Goal: Transaction & Acquisition: Purchase product/service

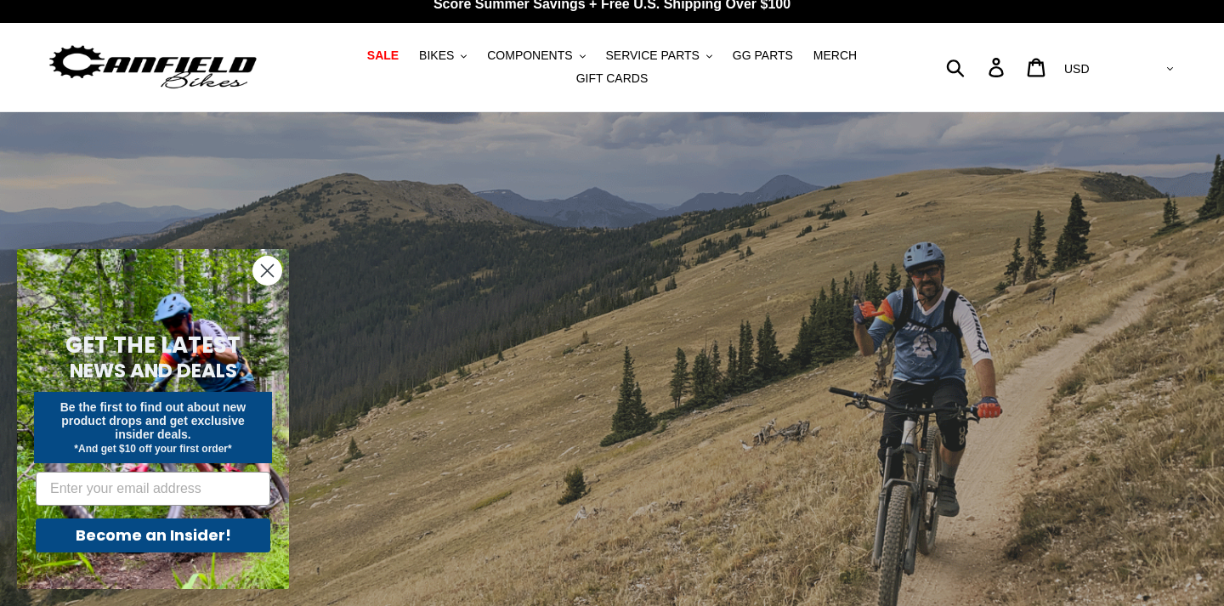
scroll to position [14, 0]
click at [273, 281] on circle "Close dialog" at bounding box center [267, 271] width 28 height 28
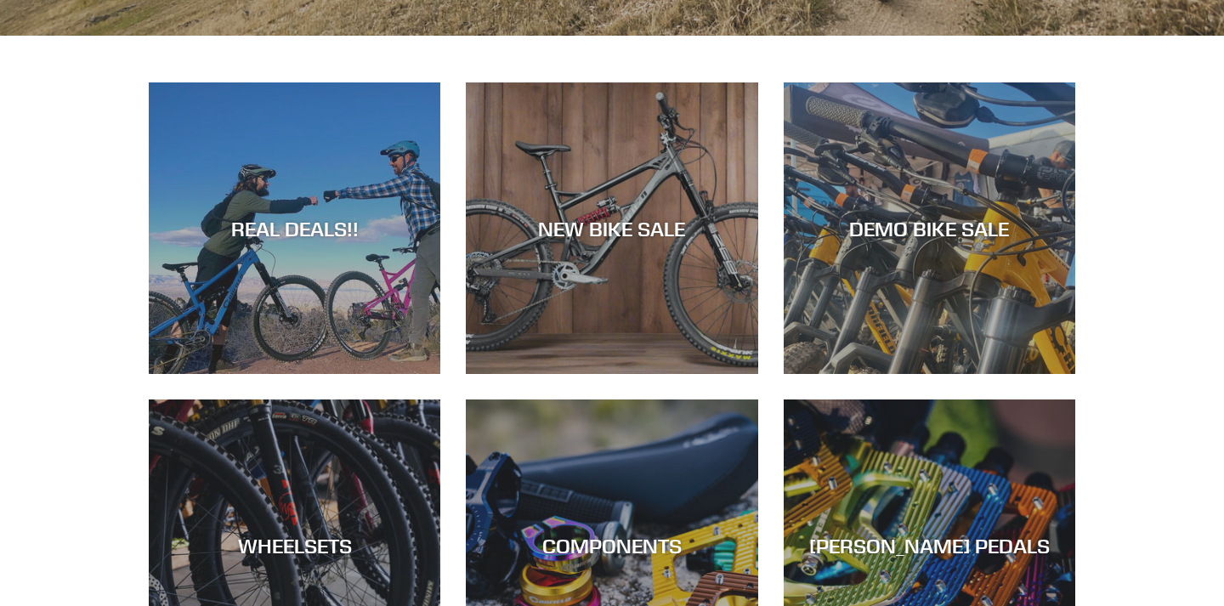
scroll to position [0, 0]
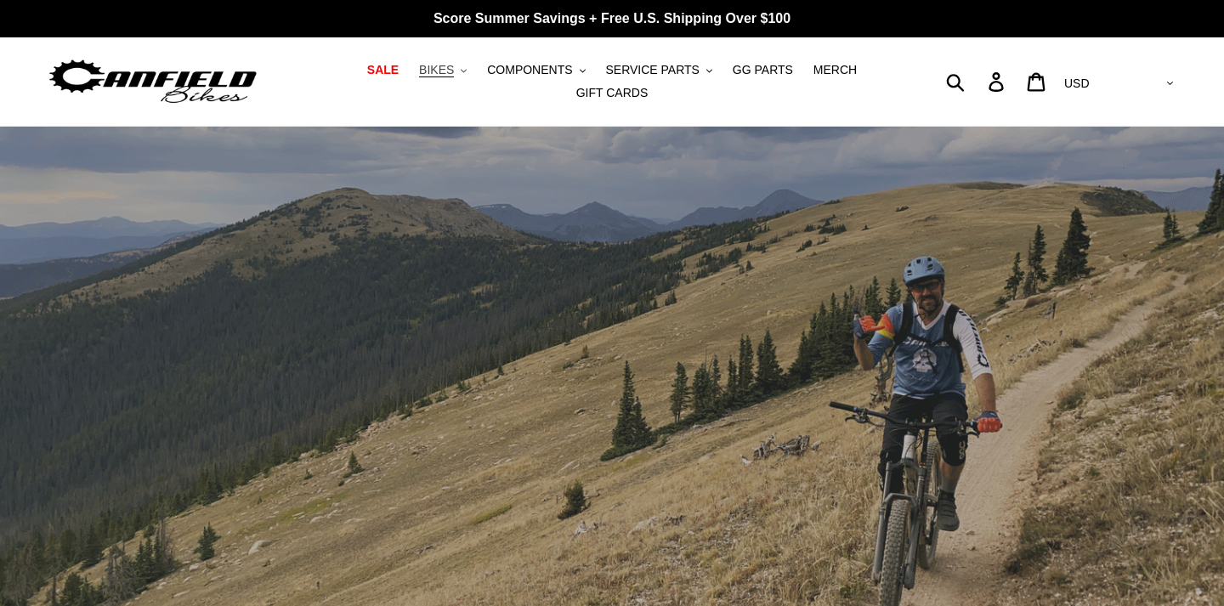
click at [440, 76] on span "BIKES" at bounding box center [436, 70] width 35 height 14
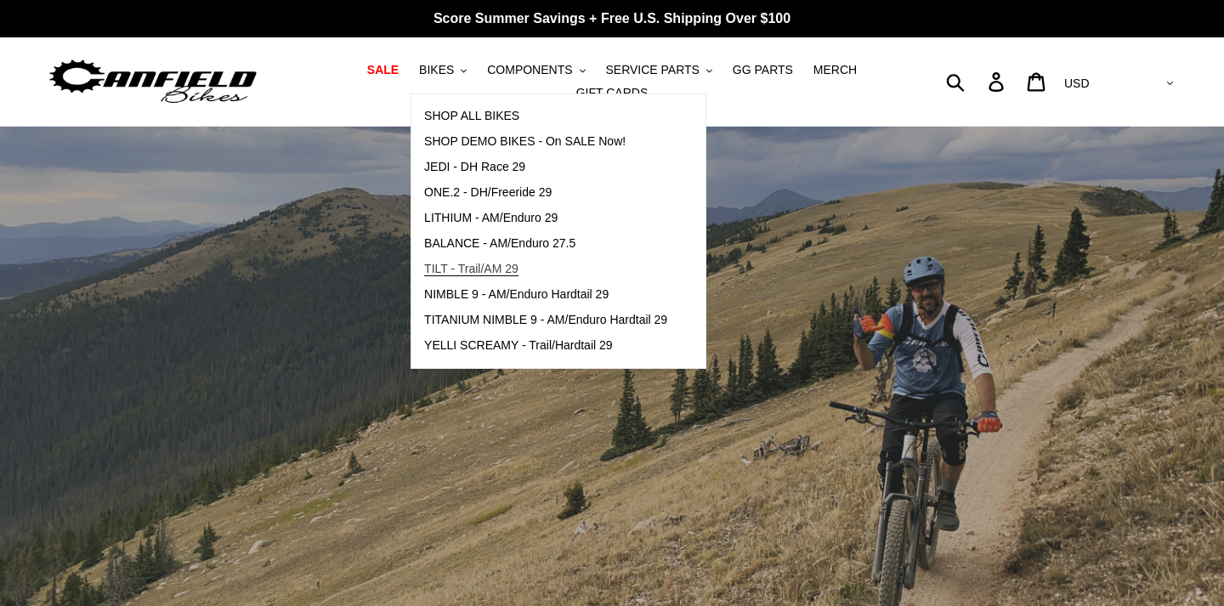
click at [519, 275] on span "TILT - Trail/AM 29" at bounding box center [471, 269] width 94 height 14
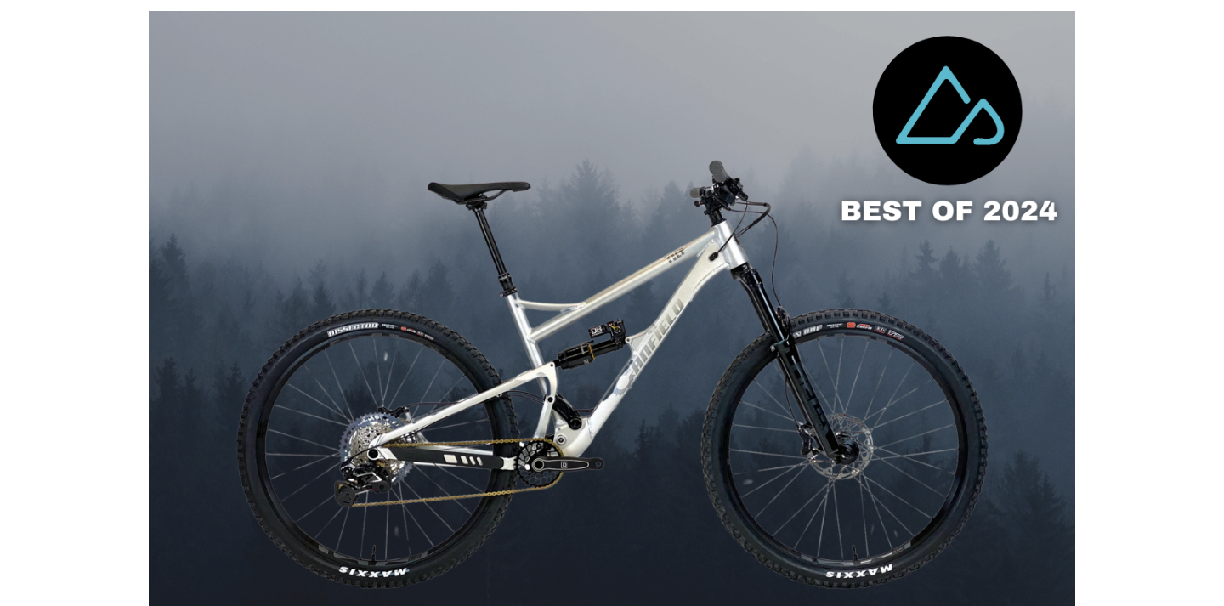
scroll to position [393, 0]
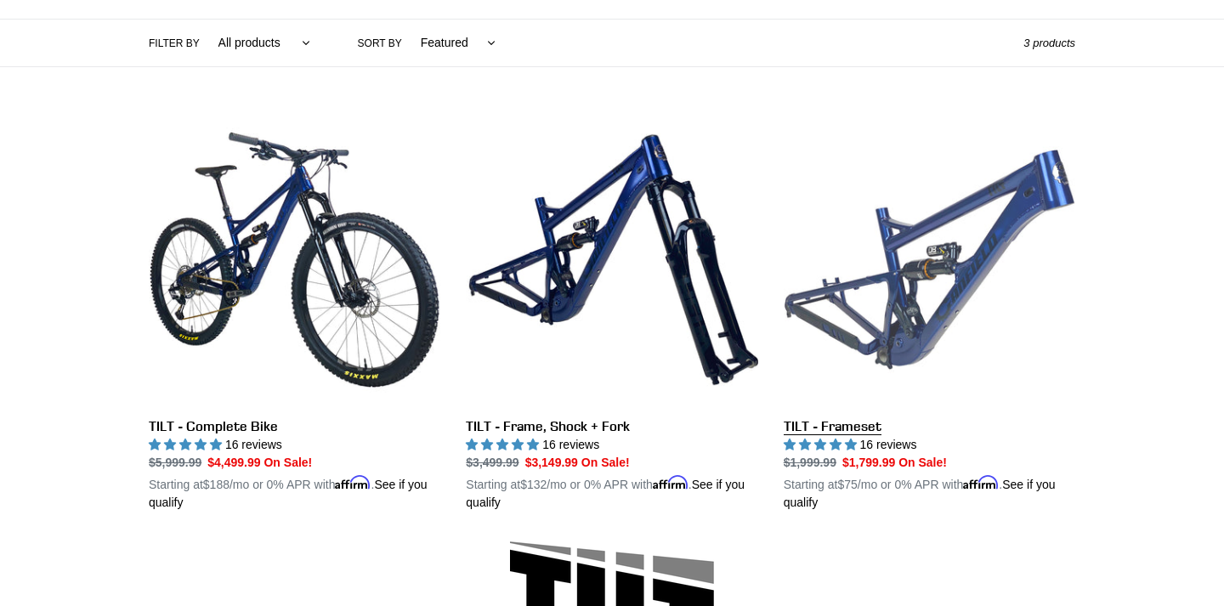
click at [923, 299] on link "TILT - Frameset" at bounding box center [930, 313] width 292 height 398
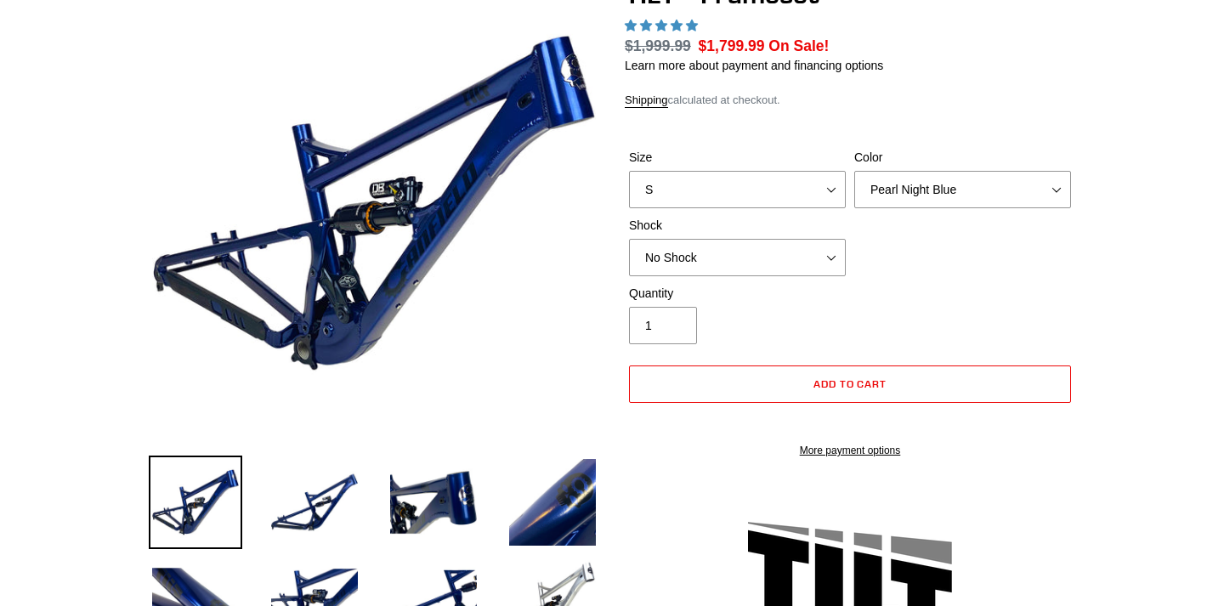
scroll to position [196, 0]
select select "Stealth Silver"
click option "Stealth Silver" at bounding box center [0, 0] width 0 height 0
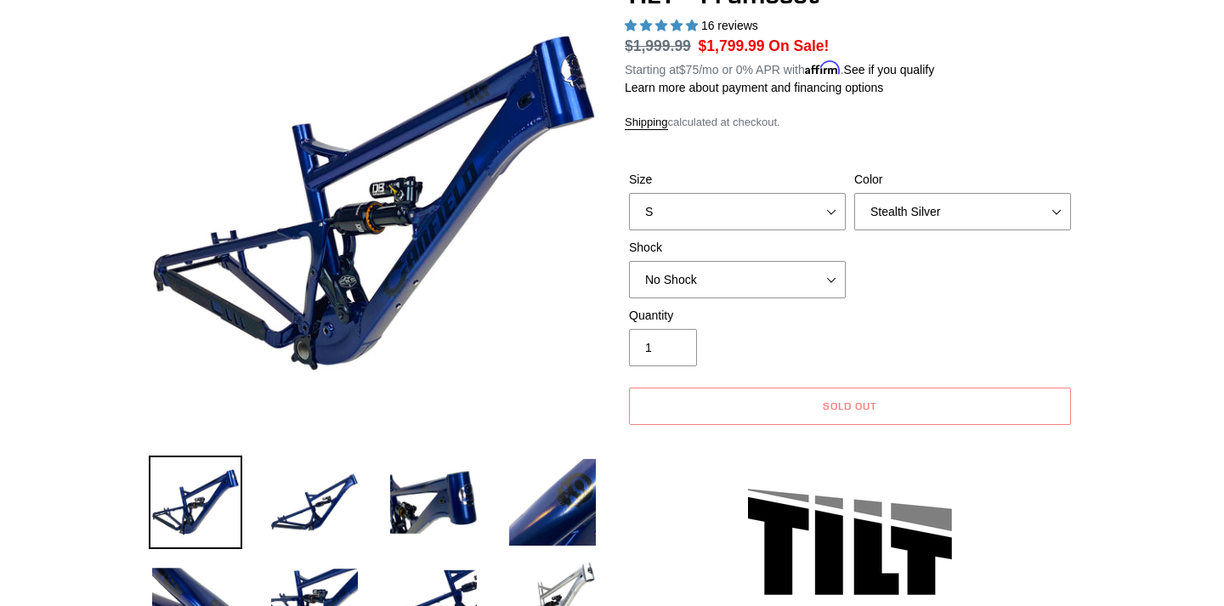
select select "highest-rating"
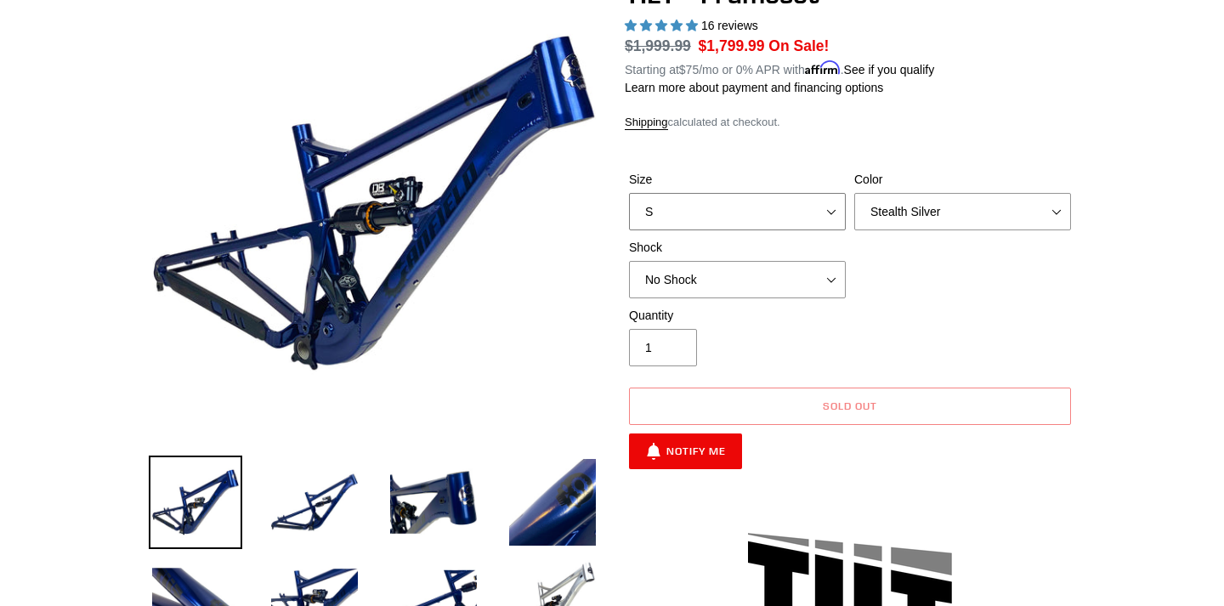
select select "L"
click option "L" at bounding box center [0, 0] width 0 height 0
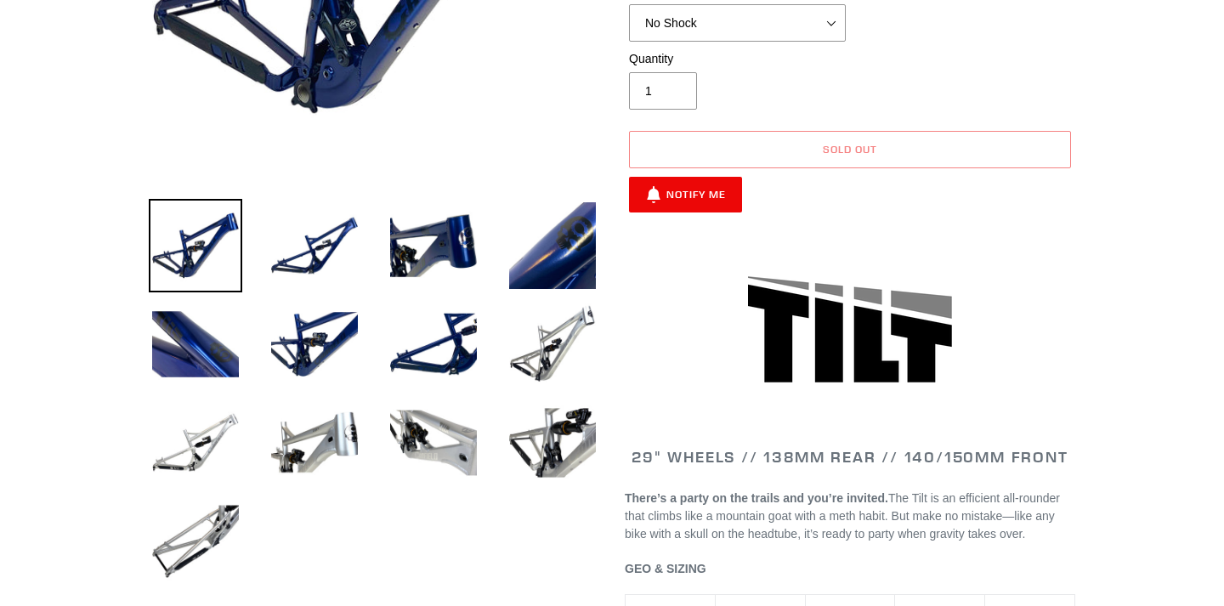
scroll to position [482, 0]
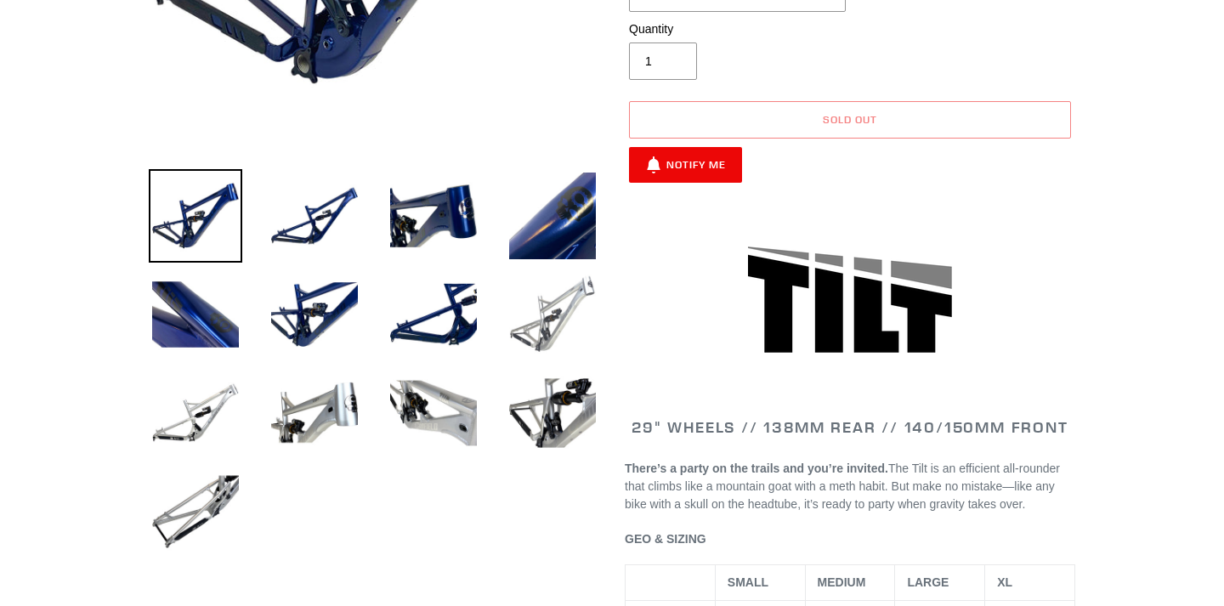
click at [551, 297] on img at bounding box center [553, 315] width 94 height 94
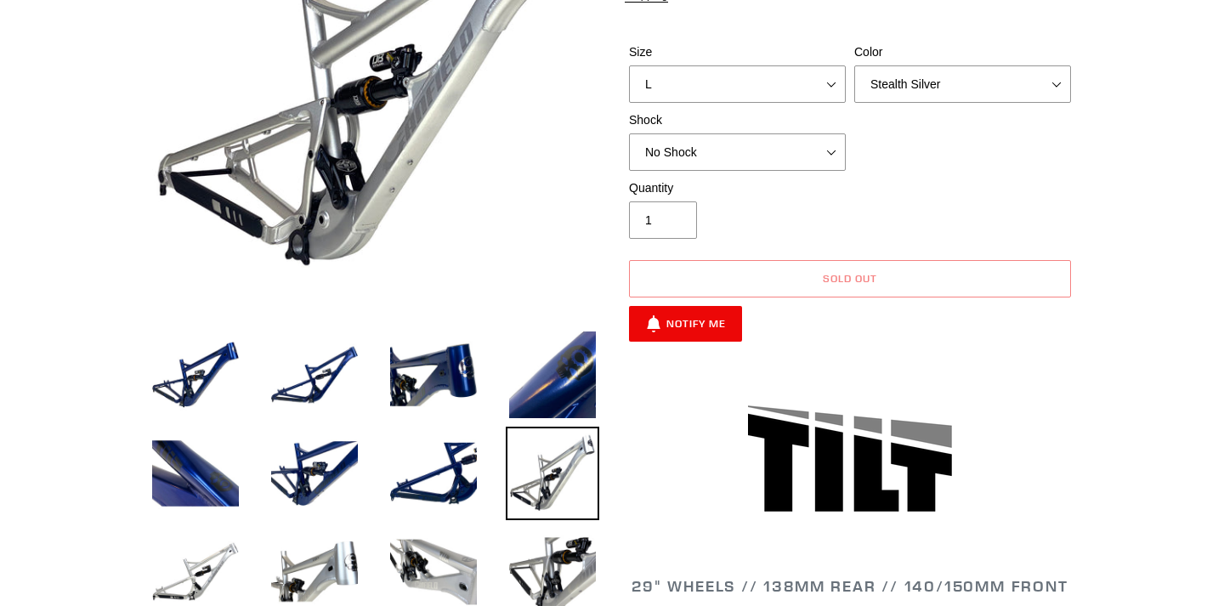
scroll to position [46, 0]
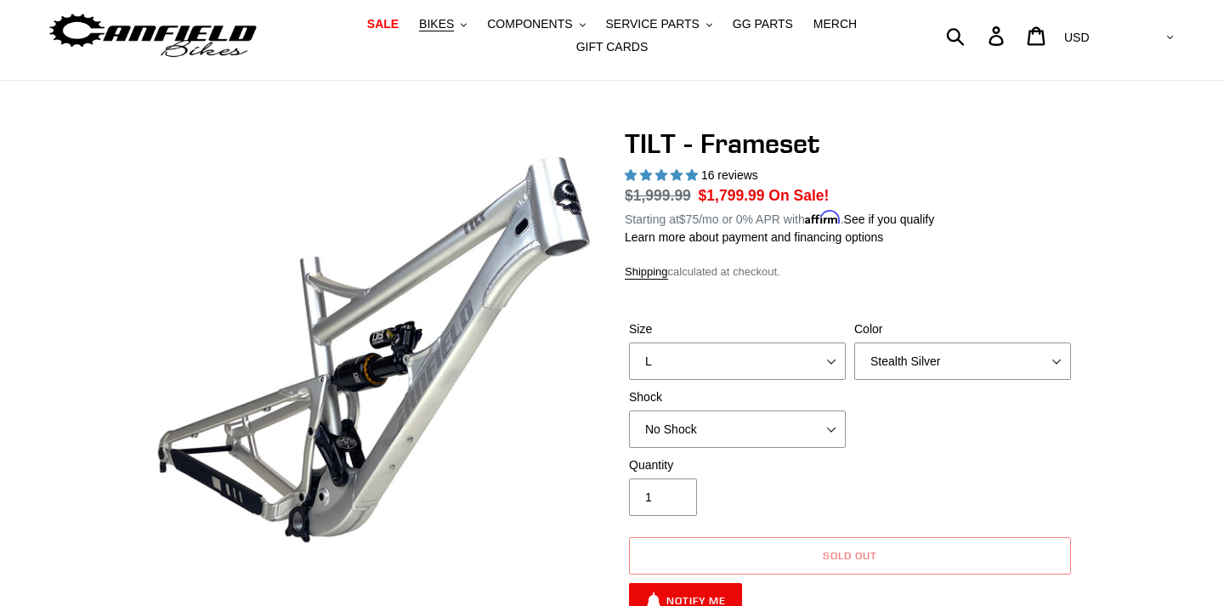
click at [815, 404] on label "Shock" at bounding box center [737, 398] width 217 height 18
click at [815, 411] on select "No Shock Cane Creek DB Kitsuma Air RockShox Deluxe Ultimate Fox FLOAT X EXT Sto…" at bounding box center [737, 429] width 217 height 37
select select "RockShox Deluxe Ultimate"
click option "RockShox Deluxe Ultimate" at bounding box center [0, 0] width 0 height 0
click at [1064, 254] on div "TILT - Frameset 16 reviews Regular price $1,999.99 Sale price $1,799.99 On Sale…" at bounding box center [850, 382] width 451 height 508
